Goal: Task Accomplishment & Management: Use online tool/utility

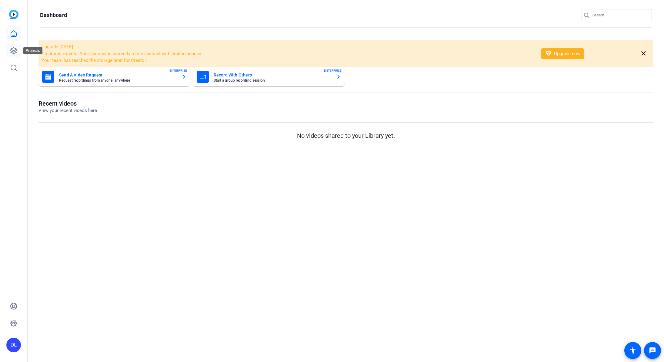
click at [17, 49] on icon at bounding box center [13, 50] width 7 height 7
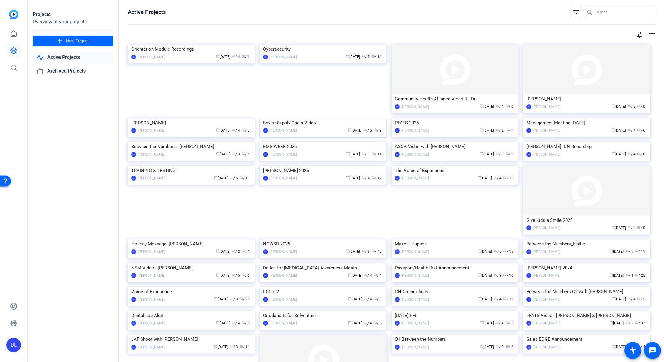
click at [333, 118] on img at bounding box center [323, 118] width 127 height 0
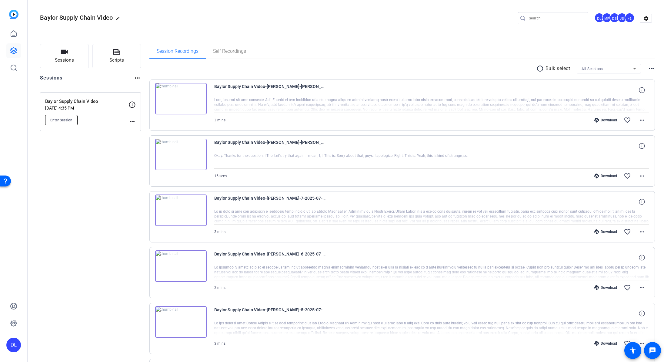
click at [62, 121] on span "Enter Session" at bounding box center [61, 120] width 22 height 5
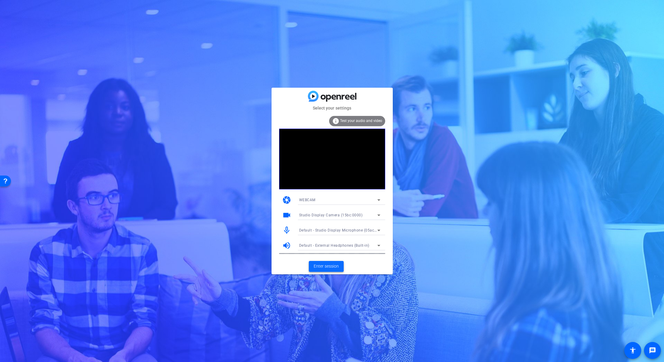
click at [333, 265] on span "Enter session" at bounding box center [326, 266] width 25 height 6
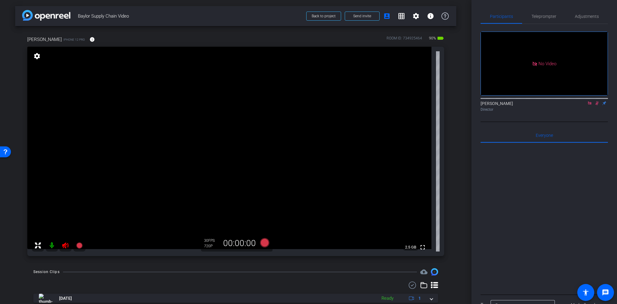
click at [66, 242] on icon at bounding box center [65, 245] width 6 height 6
click at [597, 105] on icon at bounding box center [597, 103] width 5 height 4
click at [591, 105] on icon at bounding box center [589, 103] width 5 height 4
click at [586, 17] on span "Adjustments" at bounding box center [587, 16] width 24 height 4
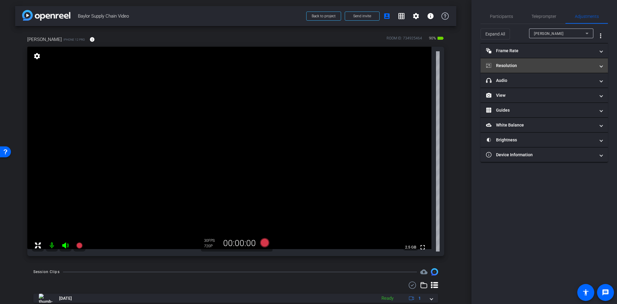
click at [508, 62] on mat-panel-title "Resolution" at bounding box center [540, 65] width 109 height 6
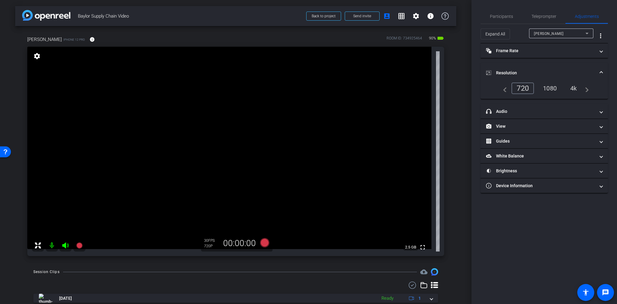
click at [545, 87] on div "1080" at bounding box center [549, 88] width 23 height 10
drag, startPoint x: 498, startPoint y: 19, endPoint x: 491, endPoint y: 17, distance: 7.6
click at [498, 19] on span "Participants" at bounding box center [501, 16] width 23 height 15
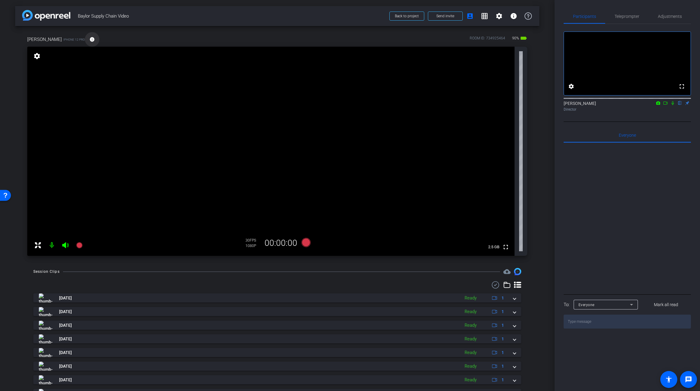
click at [89, 40] on mat-icon "info" at bounding box center [91, 39] width 5 height 5
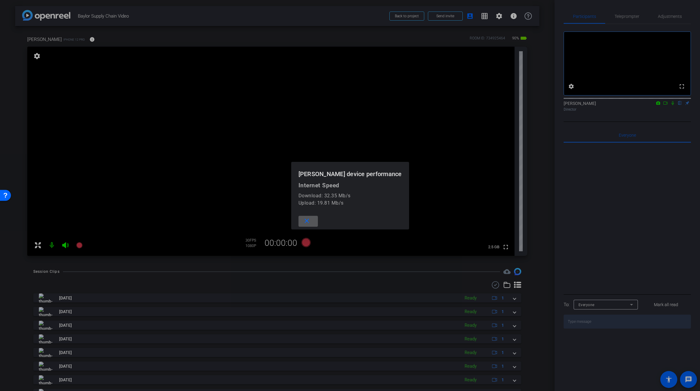
click at [304, 221] on mat-icon "close" at bounding box center [307, 221] width 8 height 8
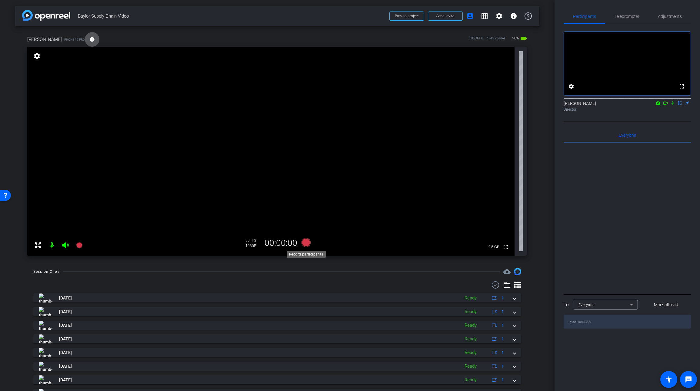
click at [308, 243] on icon at bounding box center [306, 242] width 9 height 9
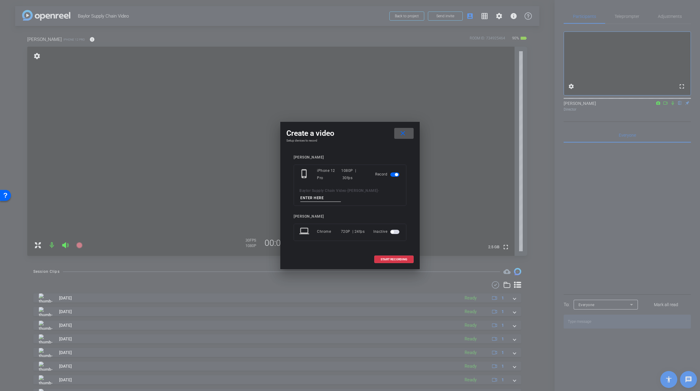
click at [322, 199] on input at bounding box center [320, 198] width 41 height 8
type input "1"
click at [392, 260] on span "START RECORDING" at bounding box center [394, 259] width 27 height 3
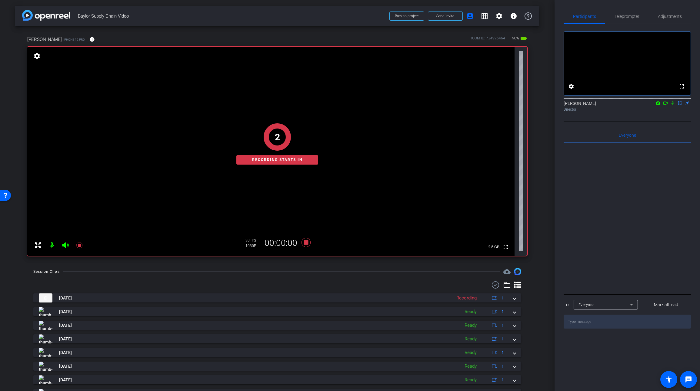
drag, startPoint x: 81, startPoint y: 278, endPoint x: 70, endPoint y: 270, distance: 13.6
click at [80, 278] on div "Session Clips cloud_upload Sep 24, 2025 Recording 1 Sep 4, 2025 Ready 1 Sep 4, …" at bounding box center [277, 357] width 525 height 179
click at [65, 245] on icon at bounding box center [65, 245] width 6 height 6
click at [64, 246] on icon at bounding box center [65, 245] width 7 height 7
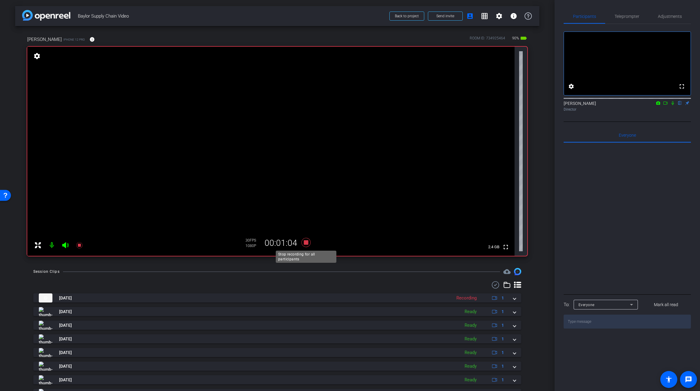
click at [306, 245] on icon at bounding box center [306, 242] width 9 height 9
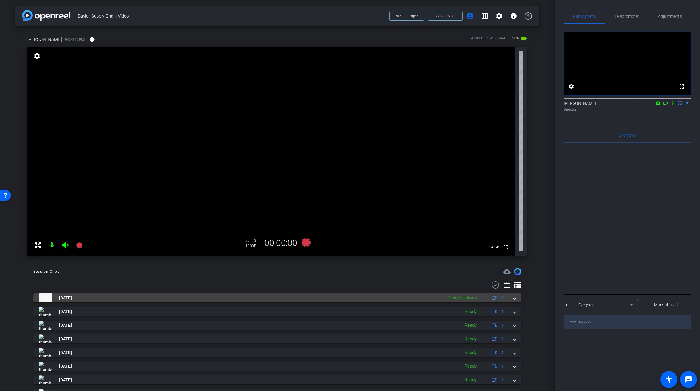
click at [475, 298] on div "Please Upload" at bounding box center [462, 298] width 35 height 7
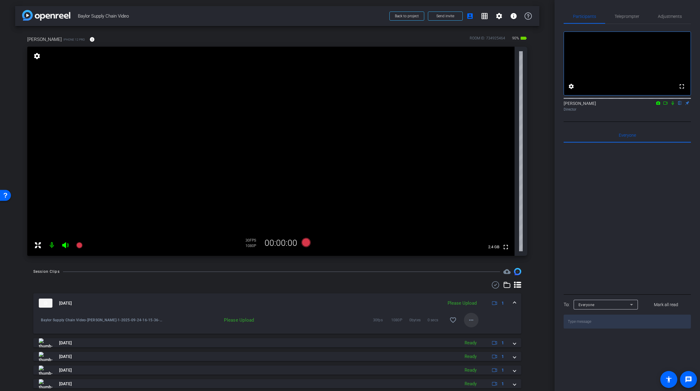
click at [474, 322] on mat-icon "more_horiz" at bounding box center [471, 320] width 7 height 7
click at [481, 333] on span "Upload" at bounding box center [481, 332] width 24 height 7
click at [472, 321] on mat-icon "more_horiz" at bounding box center [471, 320] width 7 height 7
click at [480, 333] on span "Download Original" at bounding box center [491, 332] width 44 height 7
click at [328, 284] on div at bounding box center [277, 284] width 488 height 7
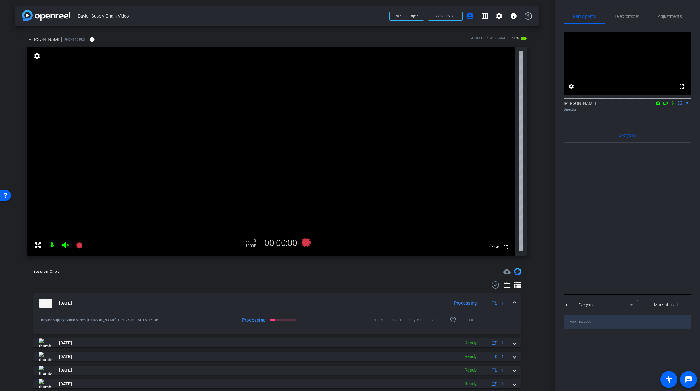
drag, startPoint x: 674, startPoint y: 111, endPoint x: 663, endPoint y: 137, distance: 28.4
click at [664, 105] on icon at bounding box center [673, 103] width 2 height 4
drag, startPoint x: 660, startPoint y: 123, endPoint x: 665, endPoint y: 122, distance: 5.0
click at [663, 122] on div "fullscreen settings David Levitsky flip Director" at bounding box center [627, 73] width 127 height 98
click at [664, 105] on icon at bounding box center [673, 103] width 5 height 4
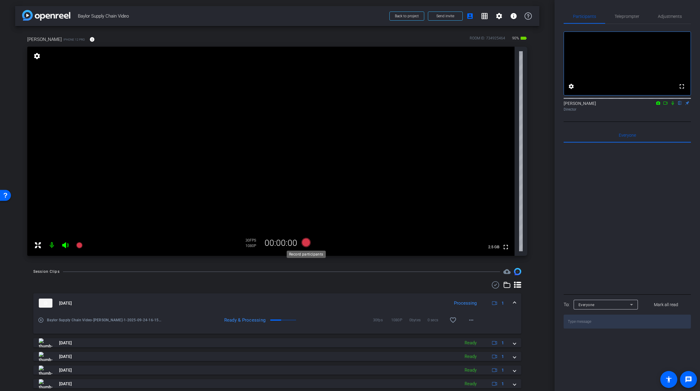
click at [307, 243] on icon at bounding box center [306, 242] width 9 height 9
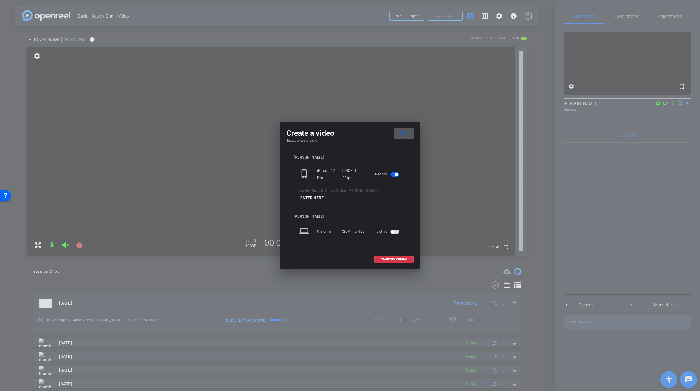
click at [320, 197] on input at bounding box center [320, 198] width 41 height 8
type input "2"
click at [392, 257] on span at bounding box center [394, 259] width 39 height 15
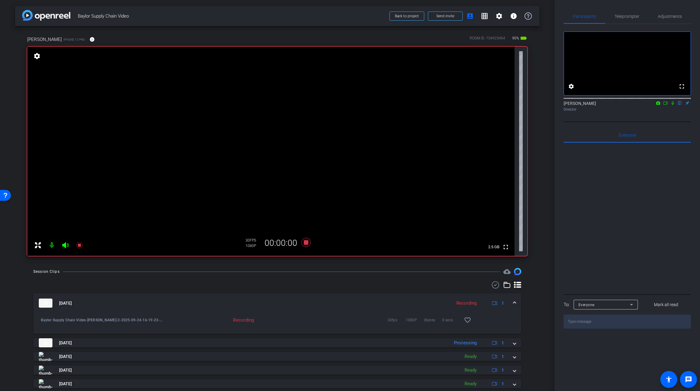
click at [59, 222] on video at bounding box center [271, 151] width 488 height 209
click at [64, 246] on icon at bounding box center [65, 245] width 6 height 6
click at [64, 246] on icon at bounding box center [65, 245] width 7 height 7
click at [307, 245] on icon at bounding box center [306, 242] width 15 height 11
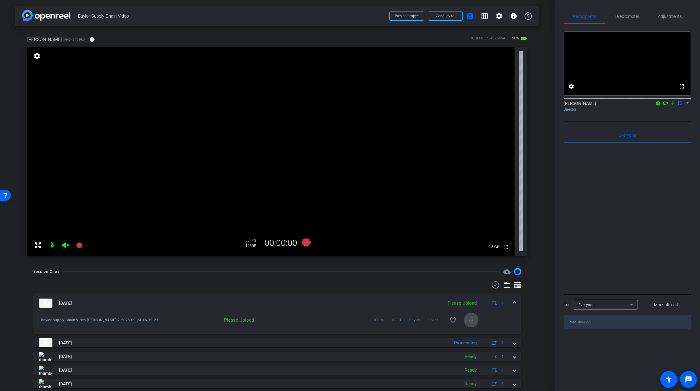
click at [474, 322] on mat-icon "more_horiz" at bounding box center [471, 320] width 7 height 7
click at [475, 331] on span "Upload" at bounding box center [481, 332] width 24 height 7
click at [306, 241] on icon at bounding box center [306, 242] width 9 height 9
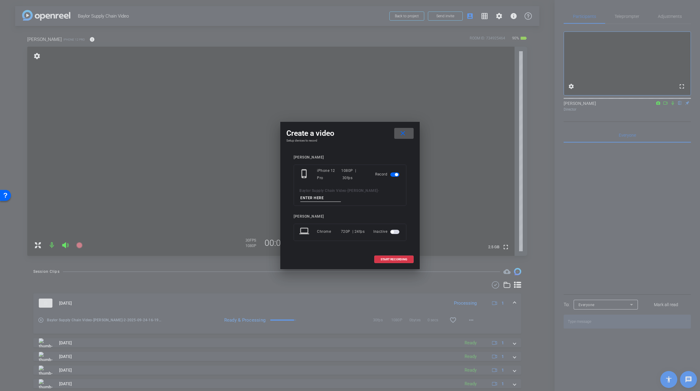
click at [313, 199] on input at bounding box center [320, 198] width 41 height 8
type input "3"
click at [385, 257] on span at bounding box center [394, 259] width 39 height 15
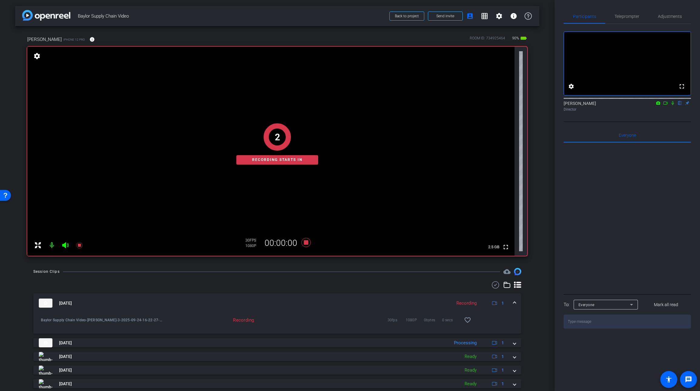
click at [162, 283] on div at bounding box center [277, 284] width 488 height 7
click at [64, 244] on icon at bounding box center [65, 245] width 6 height 6
click at [65, 245] on icon at bounding box center [65, 245] width 7 height 7
drag, startPoint x: 86, startPoint y: 278, endPoint x: 76, endPoint y: 272, distance: 11.4
click at [86, 278] on div "Session Clips cloud_upload Sep 24, 2025 Recording 1 Baylor Supply Chain Video-J…" at bounding box center [277, 373] width 525 height 210
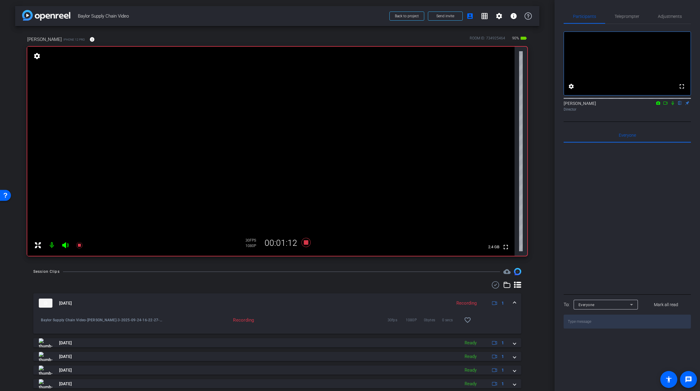
click at [64, 245] on icon at bounding box center [65, 245] width 6 height 6
click at [65, 246] on icon at bounding box center [65, 245] width 6 height 6
click at [308, 244] on icon at bounding box center [306, 242] width 9 height 9
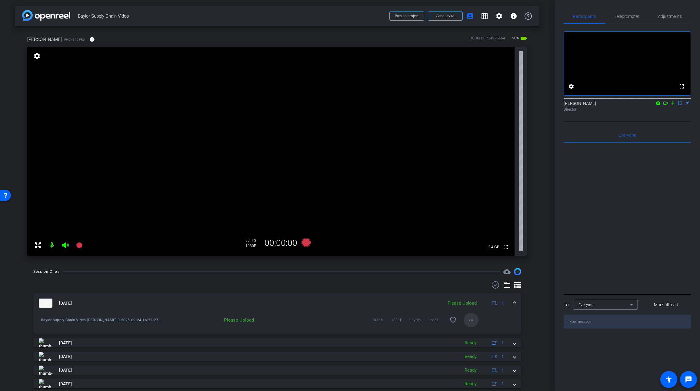
click at [470, 320] on mat-icon "more_horiz" at bounding box center [471, 320] width 7 height 7
click at [481, 334] on span "Upload" at bounding box center [481, 332] width 24 height 7
click at [307, 245] on icon at bounding box center [306, 242] width 9 height 9
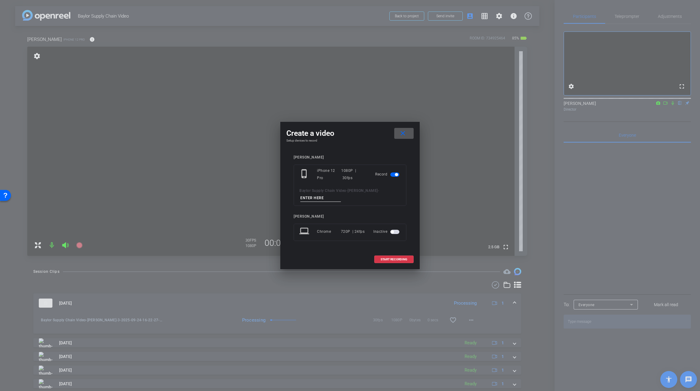
click at [314, 199] on input at bounding box center [320, 198] width 41 height 8
type input "4"
click at [403, 260] on span "START RECORDING" at bounding box center [394, 259] width 27 height 3
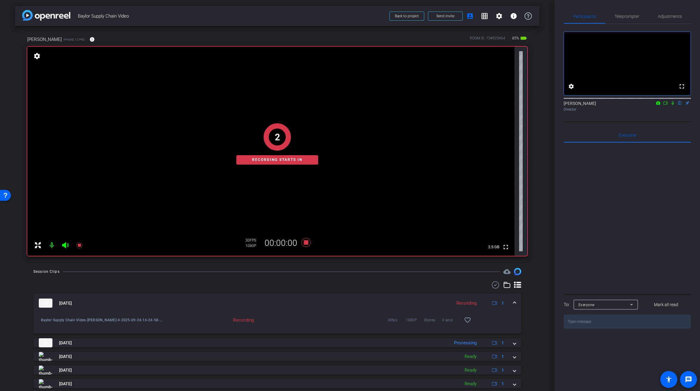
click at [112, 279] on div "Session Clips cloud_upload Sep 24, 2025 Recording 1 Baylor Supply Chain Video-J…" at bounding box center [277, 373] width 525 height 210
click at [64, 245] on icon at bounding box center [65, 245] width 6 height 6
click at [65, 245] on icon at bounding box center [65, 245] width 7 height 7
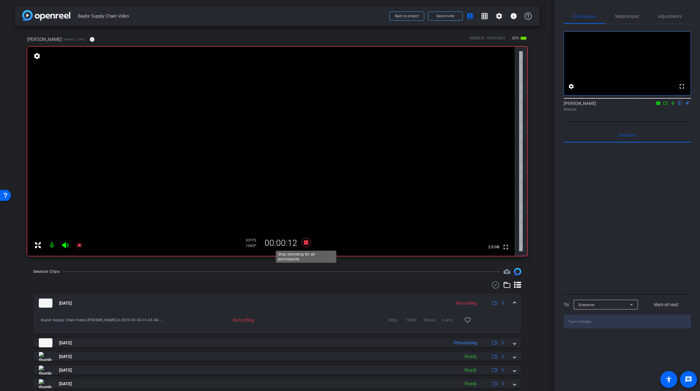
click at [306, 243] on icon at bounding box center [306, 242] width 9 height 9
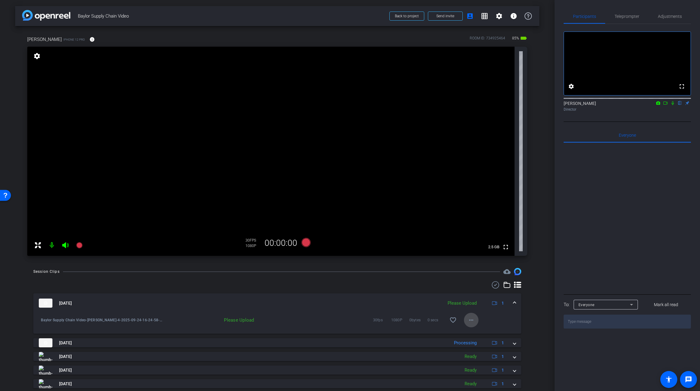
click at [474, 320] on mat-icon "more_horiz" at bounding box center [471, 320] width 7 height 7
click at [477, 329] on span "Upload" at bounding box center [481, 332] width 24 height 7
click at [345, 284] on div at bounding box center [277, 284] width 488 height 7
click at [408, 16] on span "Back to project" at bounding box center [407, 16] width 24 height 4
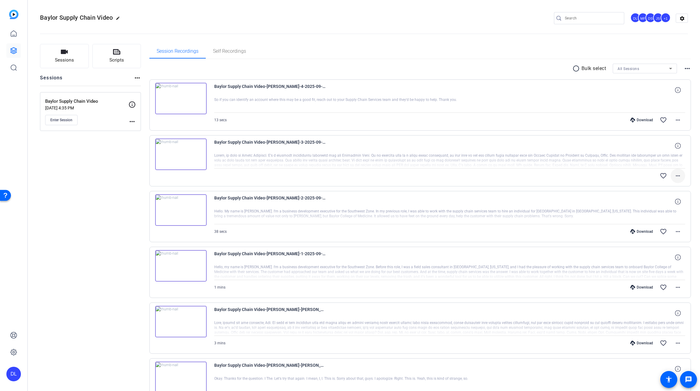
click at [678, 175] on mat-icon "more_horiz" at bounding box center [678, 175] width 7 height 7
drag, startPoint x: 596, startPoint y: 96, endPoint x: 626, endPoint y: 105, distance: 31.8
click at [597, 96] on div at bounding box center [350, 195] width 700 height 391
click at [677, 119] on mat-icon "more_horiz" at bounding box center [678, 119] width 7 height 7
click at [663, 149] on span "Download MP4" at bounding box center [662, 147] width 36 height 7
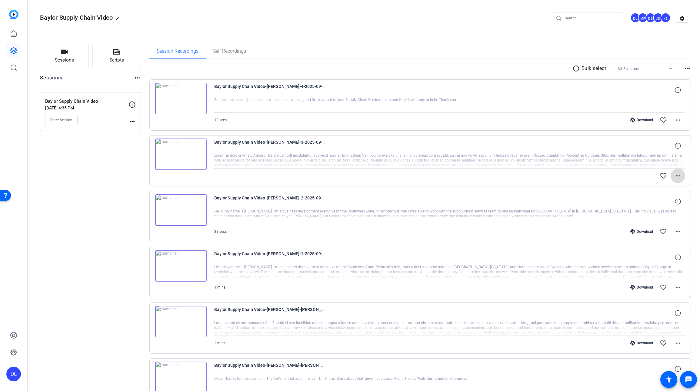
click at [681, 177] on mat-icon "more_horiz" at bounding box center [678, 175] width 7 height 7
click at [669, 190] on span "Download Original" at bounding box center [662, 188] width 36 height 7
click at [681, 175] on mat-icon "more_horiz" at bounding box center [678, 175] width 7 height 7
drag, startPoint x: 624, startPoint y: 183, endPoint x: 584, endPoint y: 164, distance: 44.2
click at [623, 181] on div at bounding box center [350, 195] width 700 height 391
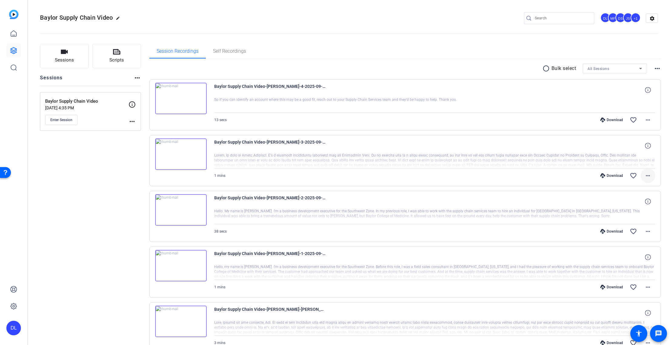
click at [649, 176] on mat-icon "more_horiz" at bounding box center [648, 175] width 7 height 7
click at [640, 203] on span "Download MP4" at bounding box center [632, 203] width 36 height 7
